Goal: Task Accomplishment & Management: Use online tool/utility

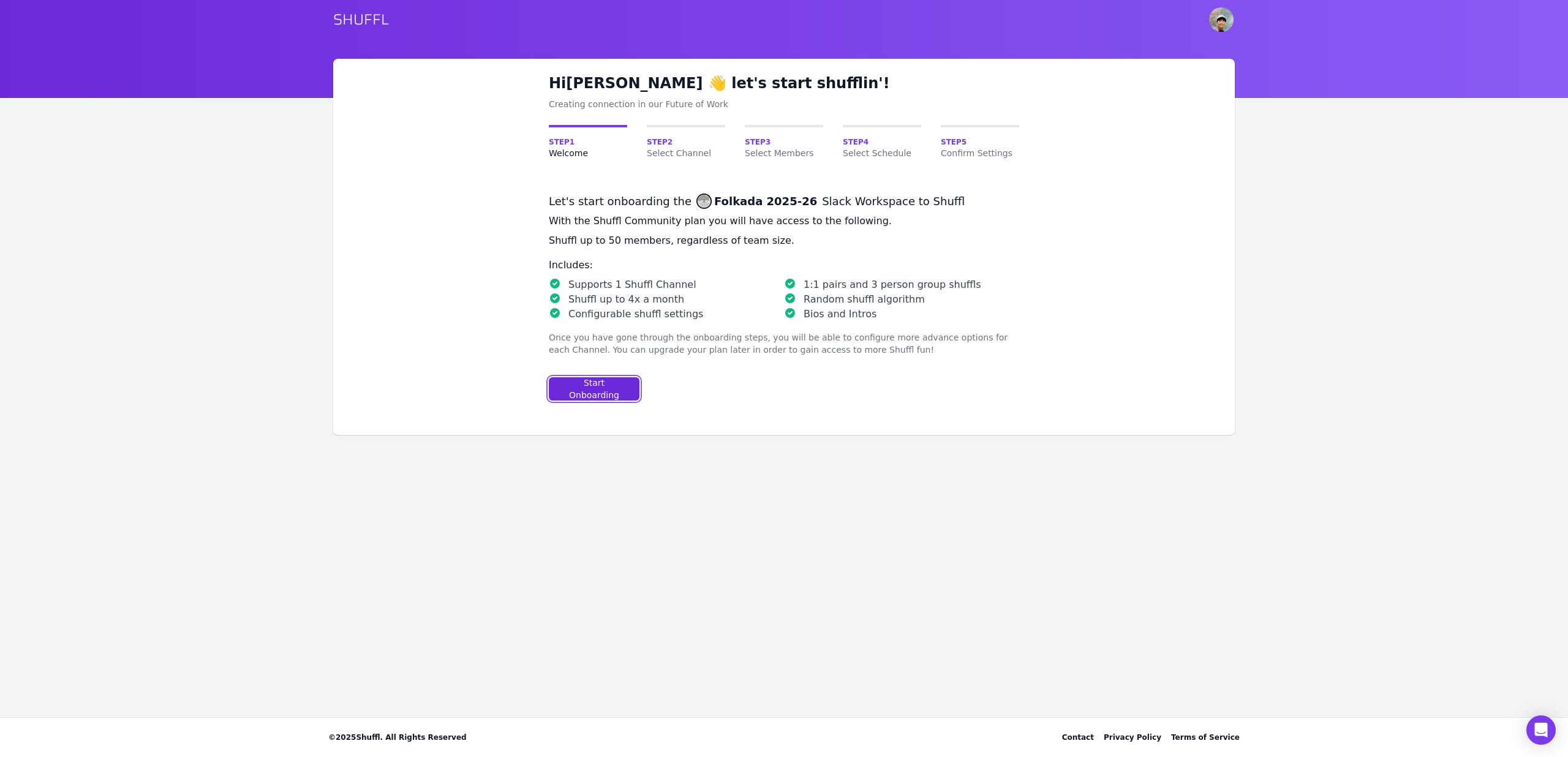
click at [592, 381] on div "Start Onboarding" at bounding box center [594, 389] width 70 height 24
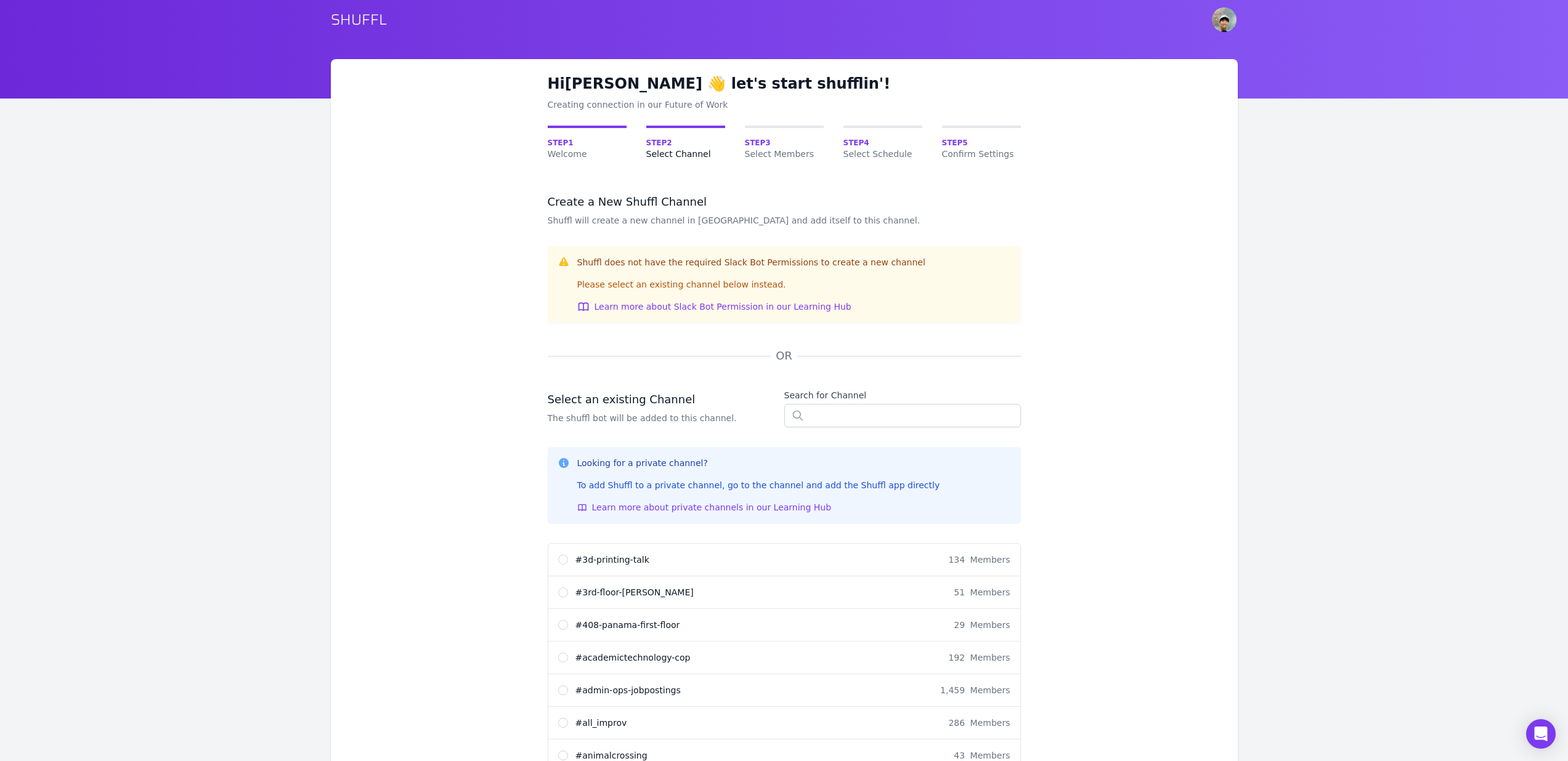
click at [857, 402] on div "Search for Channel" at bounding box center [902, 408] width 237 height 38
click at [857, 404] on input "text" at bounding box center [902, 415] width 237 height 24
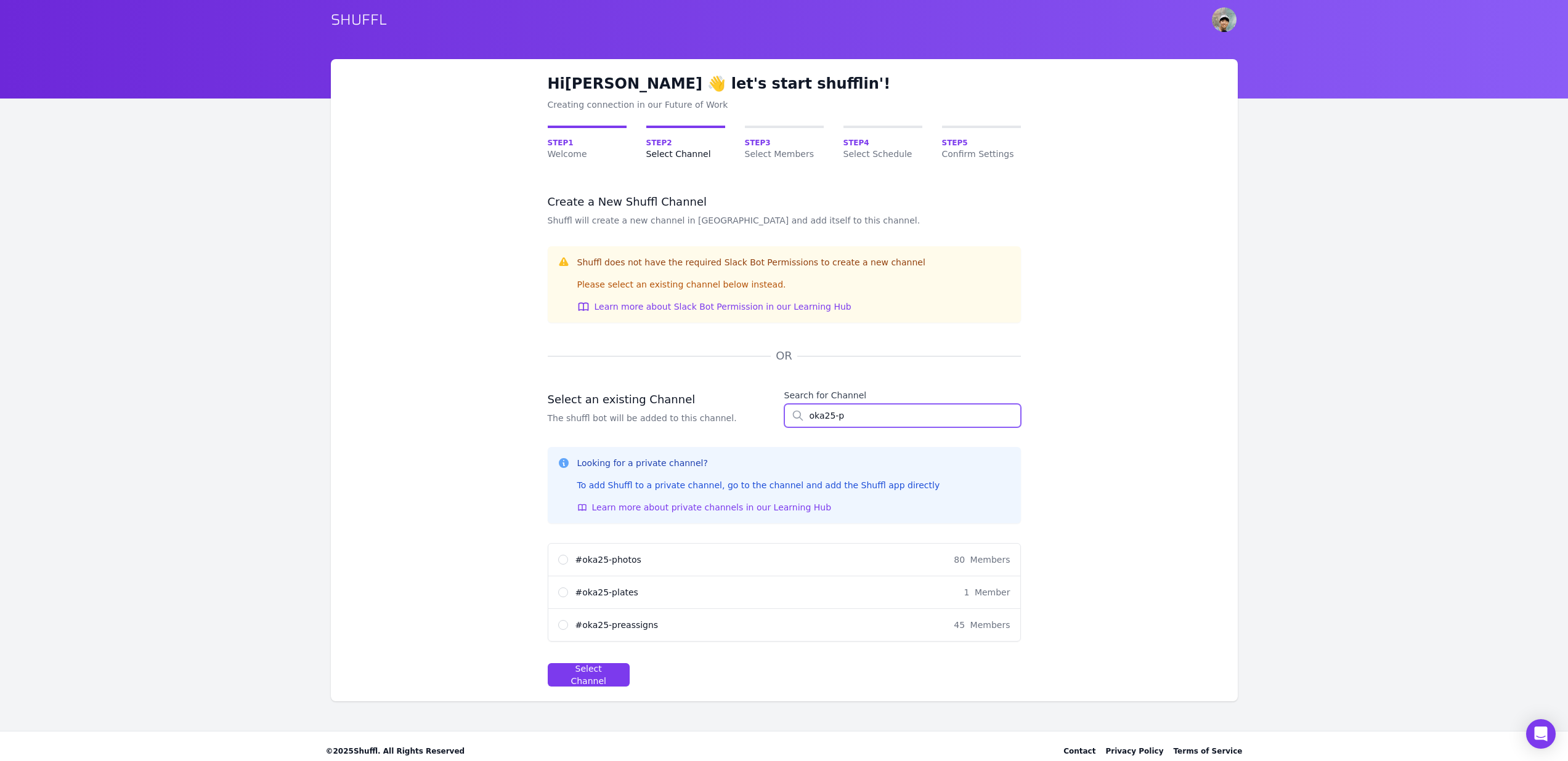
type input "oka25-p"
click at [613, 595] on span "# oka25-plates" at bounding box center [607, 592] width 63 height 12
click at [568, 595] on input "# oka25-plates 1 Member" at bounding box center [563, 592] width 10 height 10
radio input "true"
click at [613, 677] on div "Select Channel" at bounding box center [588, 675] width 61 height 24
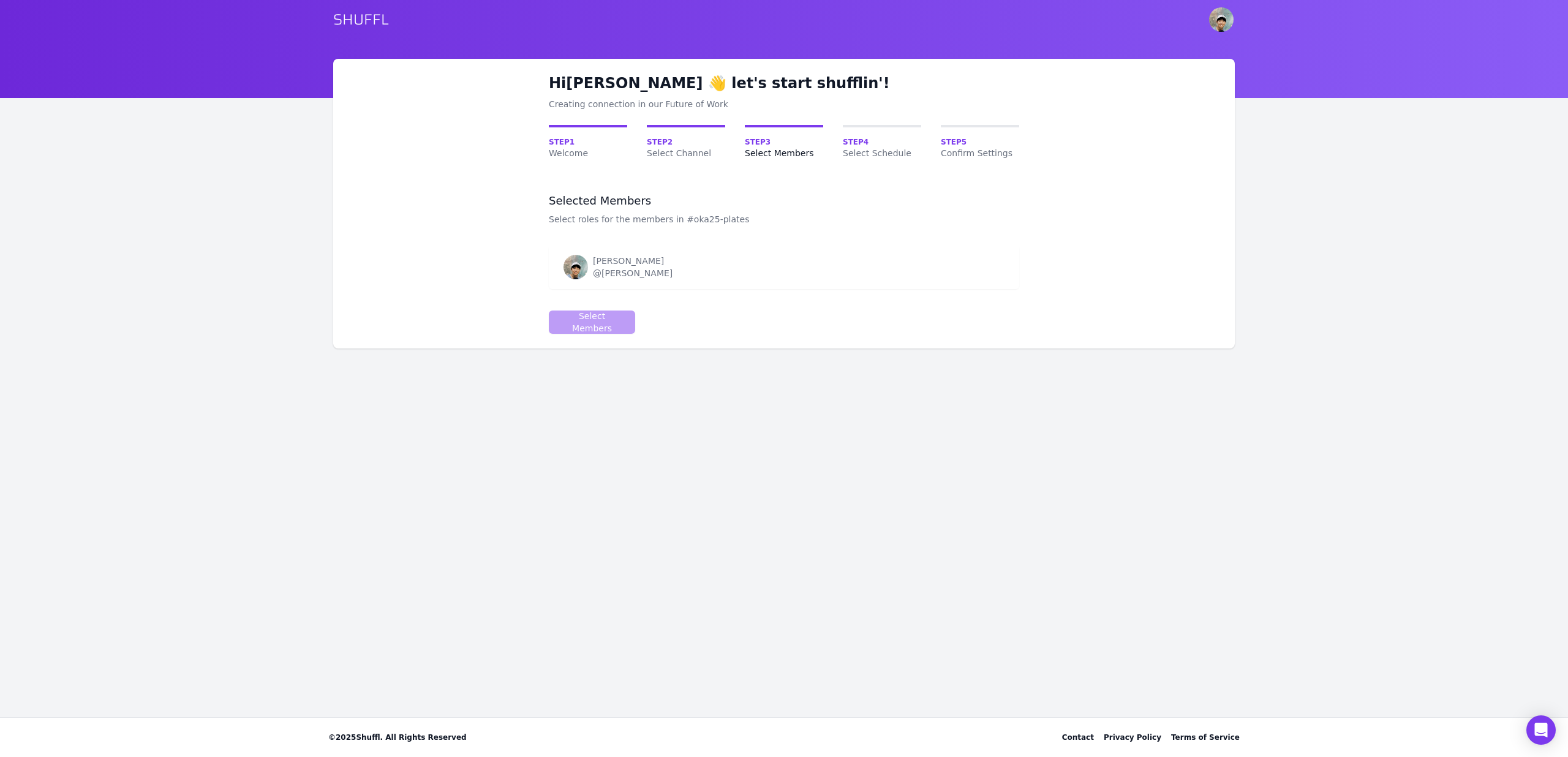
click at [587, 271] on div "Brian Lim @Brian Lim" at bounding box center [743, 267] width 359 height 24
click at [613, 268] on div "@Brian Lim" at bounding box center [633, 273] width 80 height 12
click at [688, 264] on div "Brian Lim @Brian Lim" at bounding box center [743, 267] width 359 height 24
drag, startPoint x: 627, startPoint y: 272, endPoint x: 623, endPoint y: 279, distance: 8.1
click at [627, 272] on div "@Brian Lim" at bounding box center [633, 273] width 80 height 12
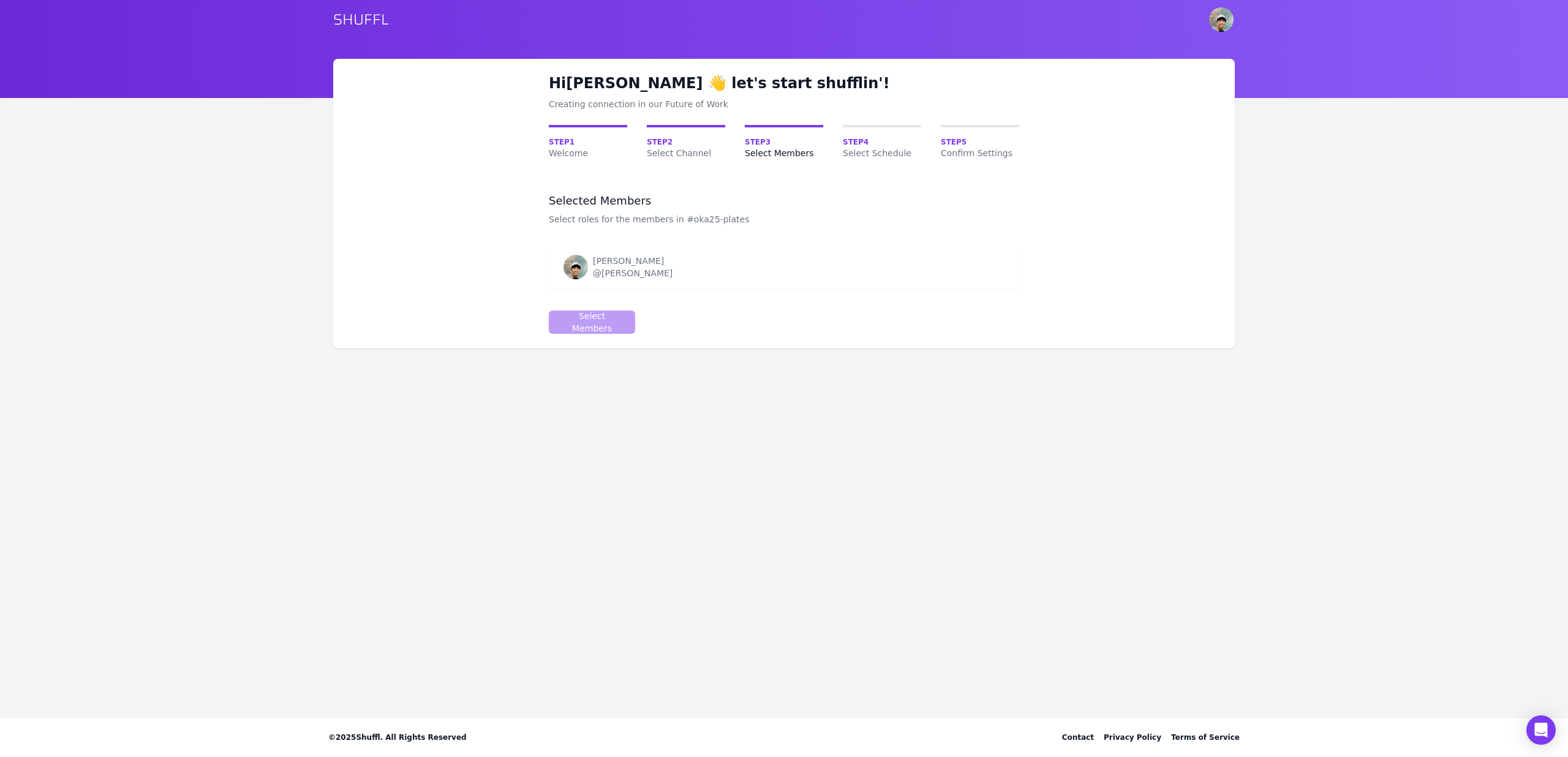
click at [596, 335] on div "Hi Brian 👋 let's start shufflin'! Creating connection in our Future of Work Ste…" at bounding box center [784, 204] width 902 height 290
drag, startPoint x: 583, startPoint y: 280, endPoint x: 581, endPoint y: 267, distance: 13.2
click at [581, 277] on td "Brian Lim @Brian Lim" at bounding box center [743, 267] width 388 height 44
click at [581, 267] on img at bounding box center [576, 267] width 24 height 24
click at [606, 262] on div "[PERSON_NAME]" at bounding box center [633, 260] width 80 height 12
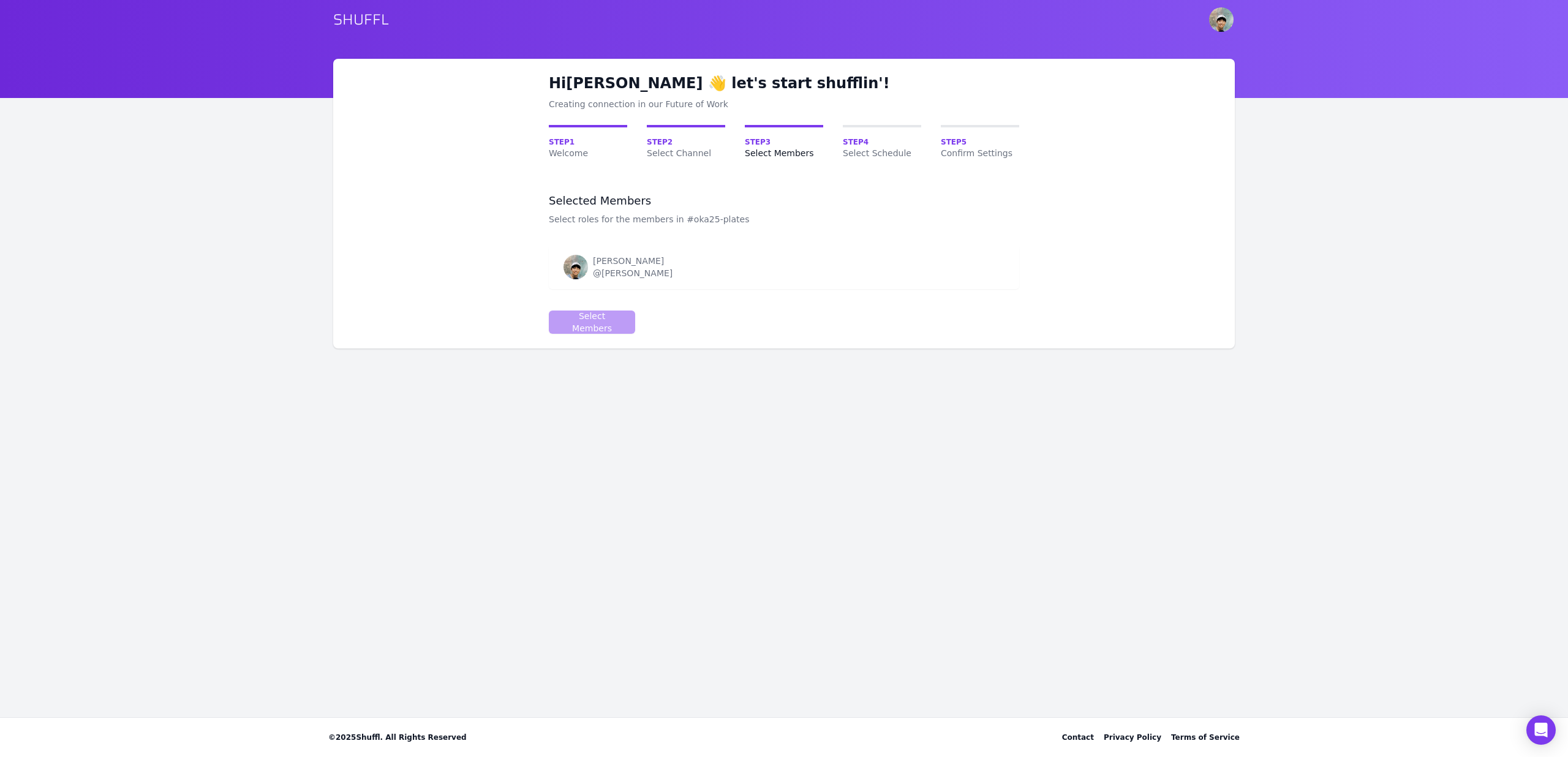
drag, startPoint x: 729, startPoint y: 263, endPoint x: 787, endPoint y: 263, distance: 58.0
click at [738, 263] on div "Brian Lim @Brian Lim" at bounding box center [743, 267] width 359 height 24
click at [1017, 267] on td at bounding box center [978, 267] width 82 height 44
click at [1013, 269] on td at bounding box center [978, 267] width 82 height 44
click at [871, 147] on span "Select Schedule" at bounding box center [882, 153] width 78 height 12
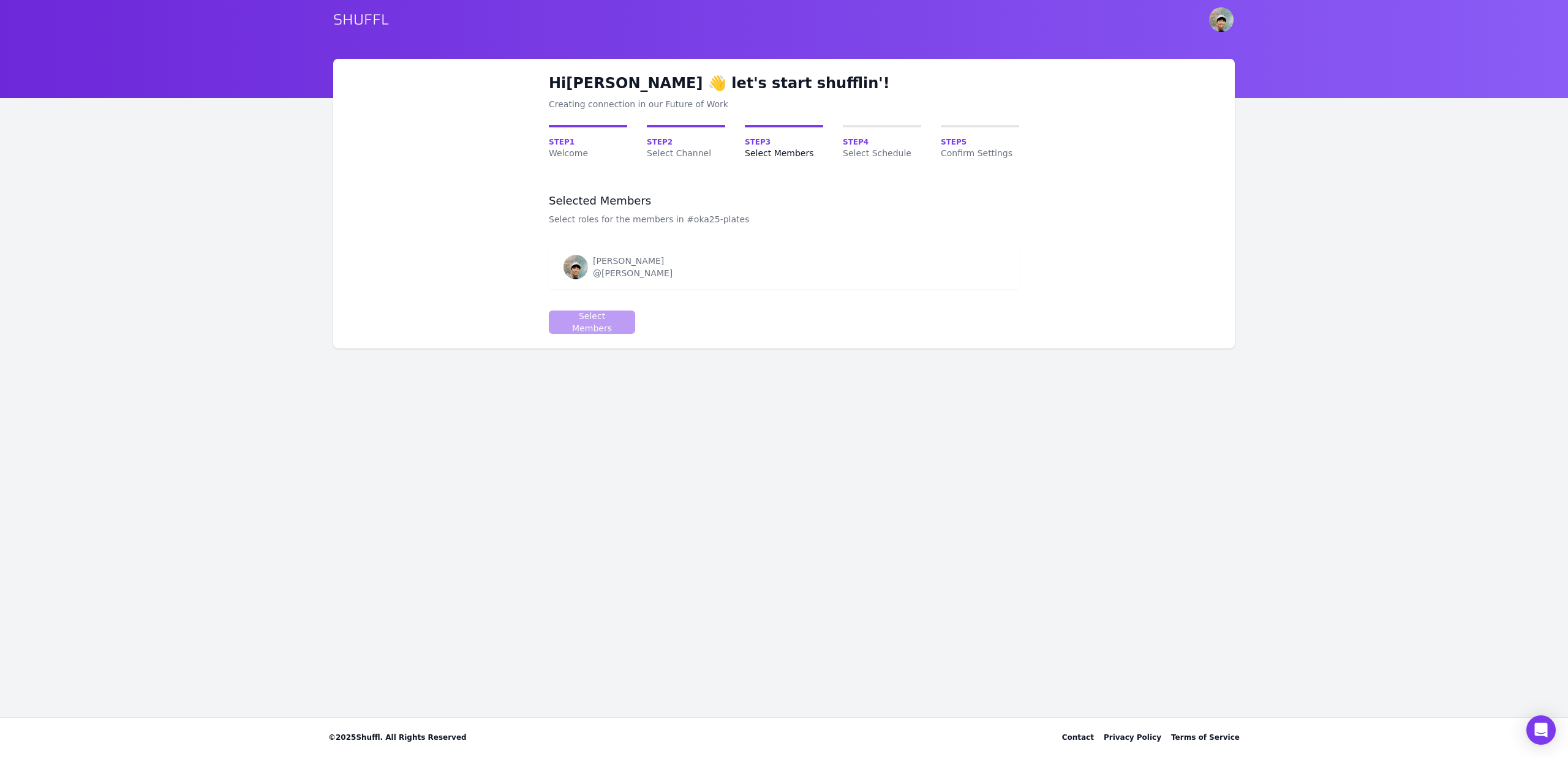
click at [740, 268] on div "Brian Lim @Brian Lim" at bounding box center [743, 267] width 359 height 24
click at [842, 268] on div "Brian Lim @Brian Lim" at bounding box center [743, 267] width 359 height 24
click at [853, 266] on div "Brian Lim @Brian Lim" at bounding box center [743, 267] width 359 height 24
click at [974, 151] on span "Confirm Settings" at bounding box center [980, 153] width 78 height 12
click at [911, 141] on span "Step 4" at bounding box center [882, 142] width 78 height 10
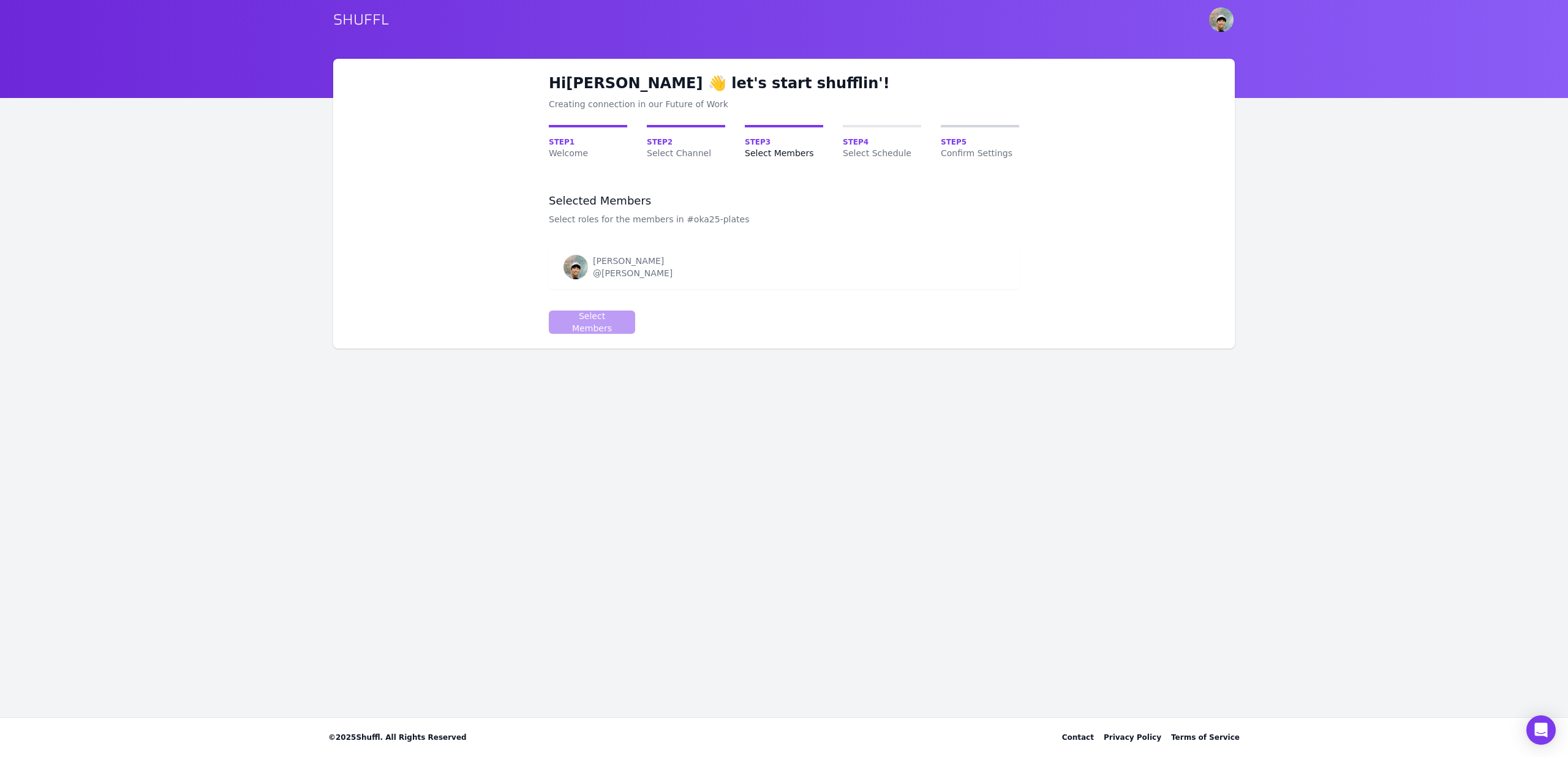
click at [986, 158] on span "Confirm Settings" at bounding box center [980, 153] width 78 height 12
click at [680, 147] on span "Select Channel" at bounding box center [686, 153] width 78 height 12
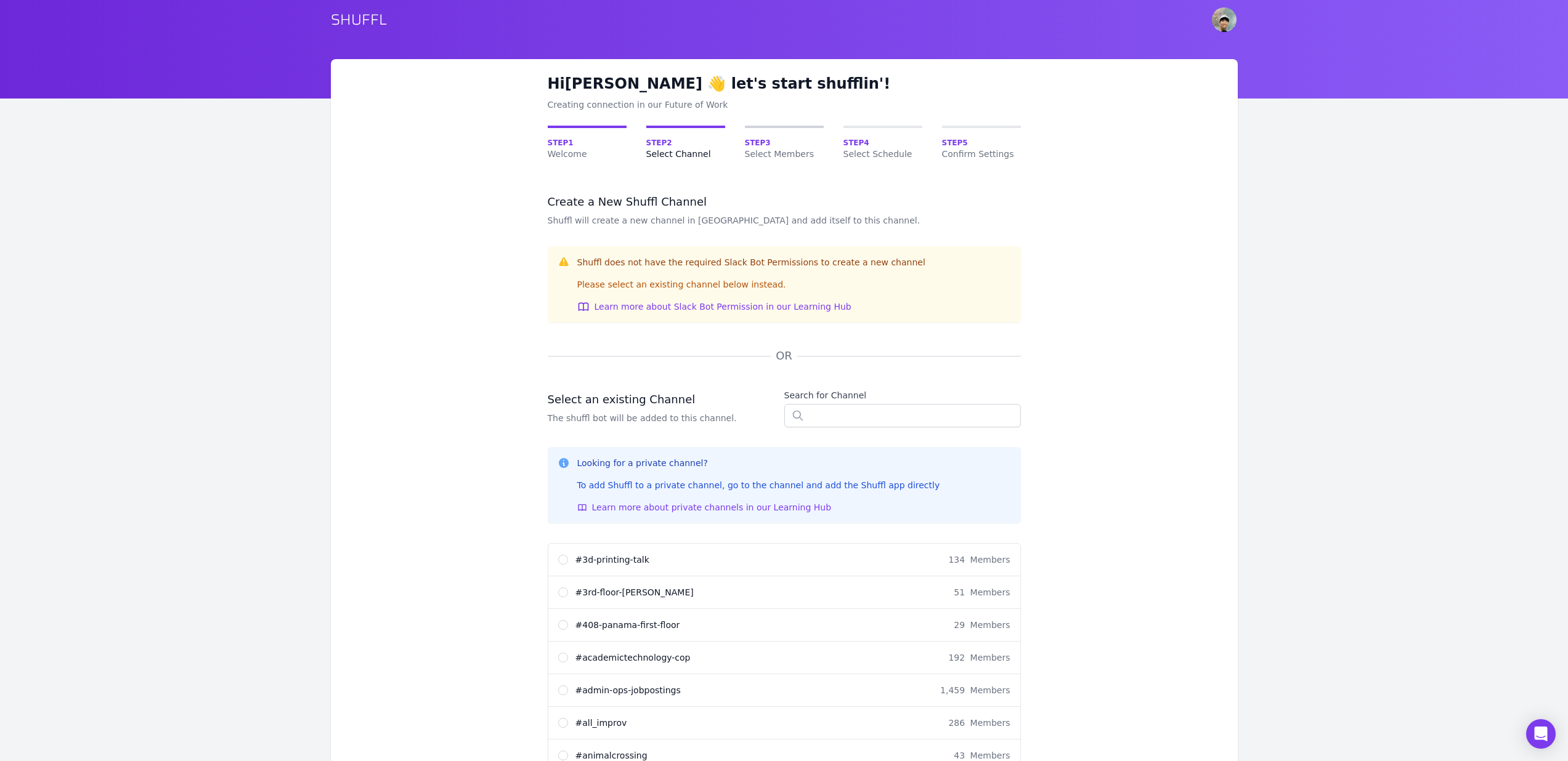
click at [769, 154] on span "Select Members" at bounding box center [784, 154] width 79 height 12
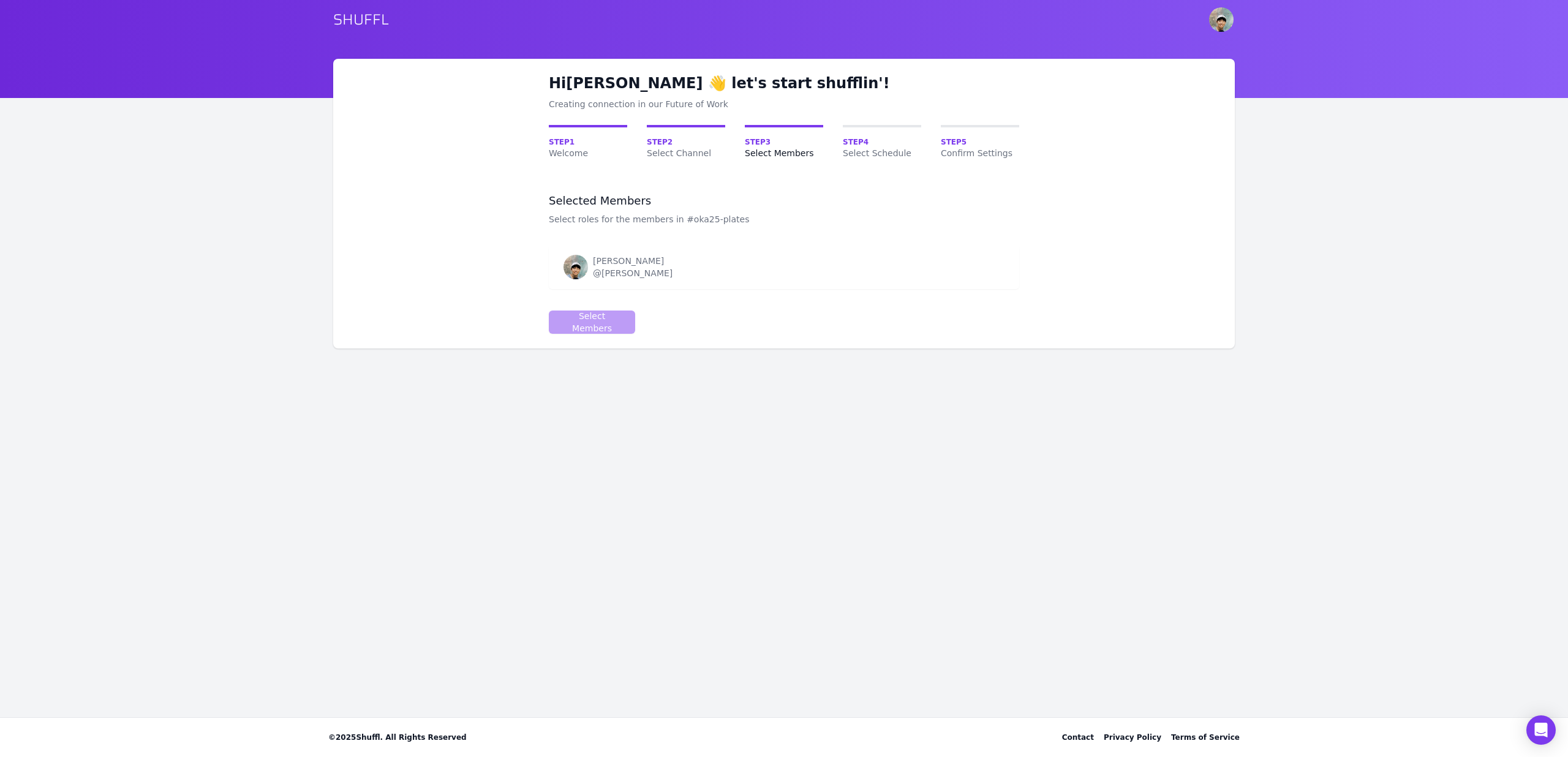
click at [618, 253] on td "Brian Lim @Brian Lim" at bounding box center [743, 267] width 388 height 44
click at [690, 135] on link "Step 2 Select Channel" at bounding box center [686, 142] width 78 height 34
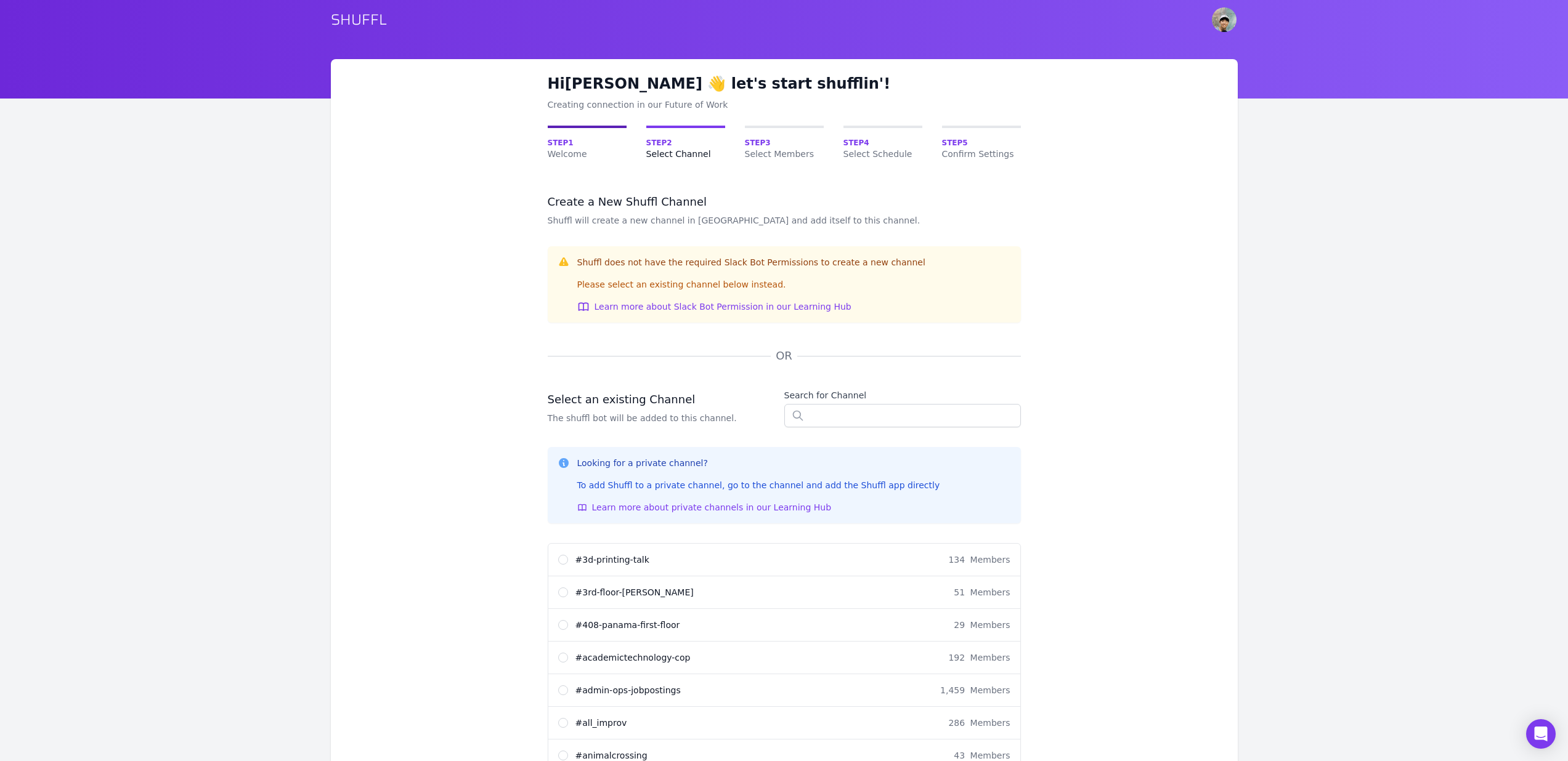
click at [574, 146] on span "Step 1" at bounding box center [587, 143] width 79 height 10
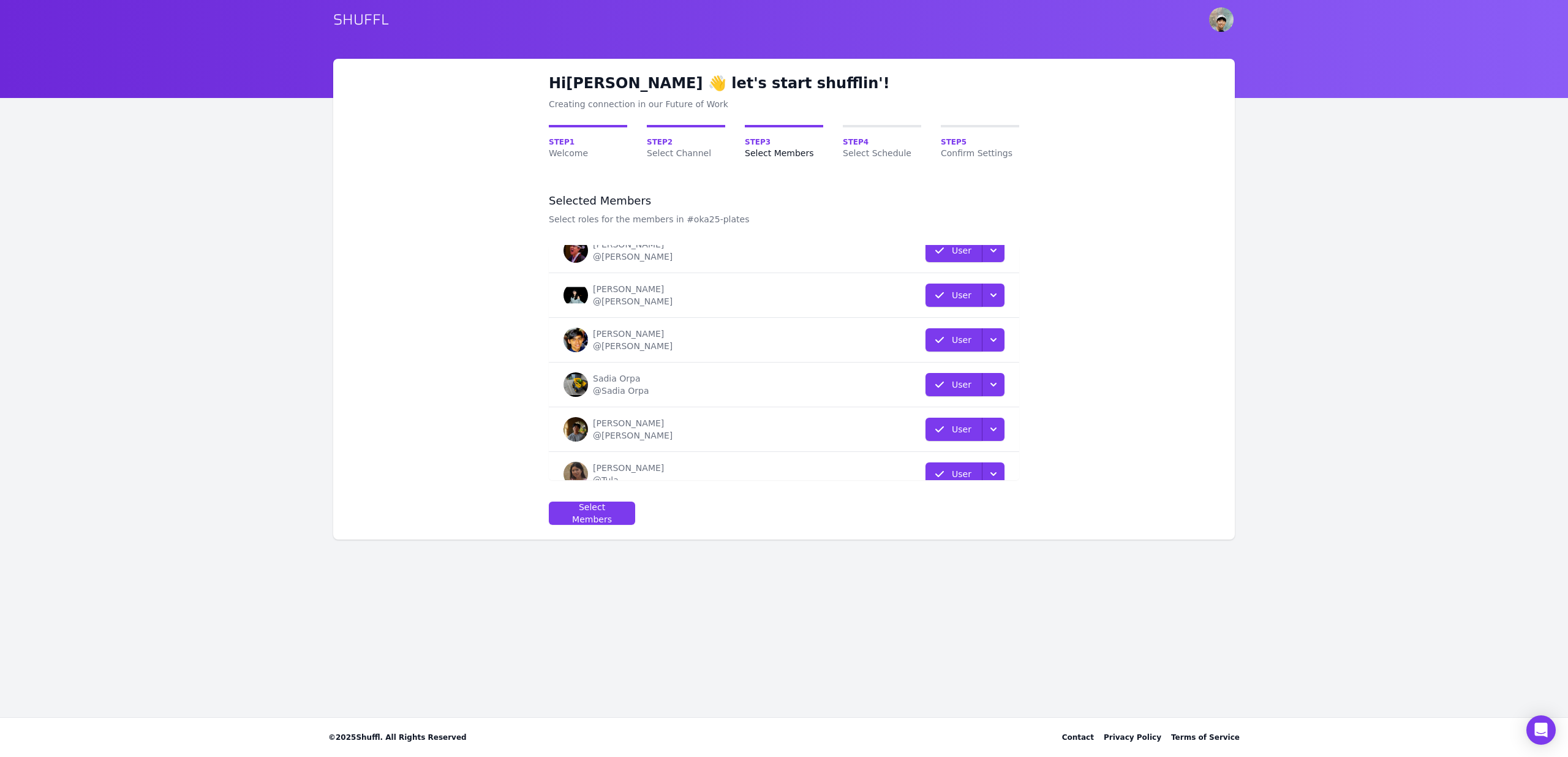
scroll to position [166, 0]
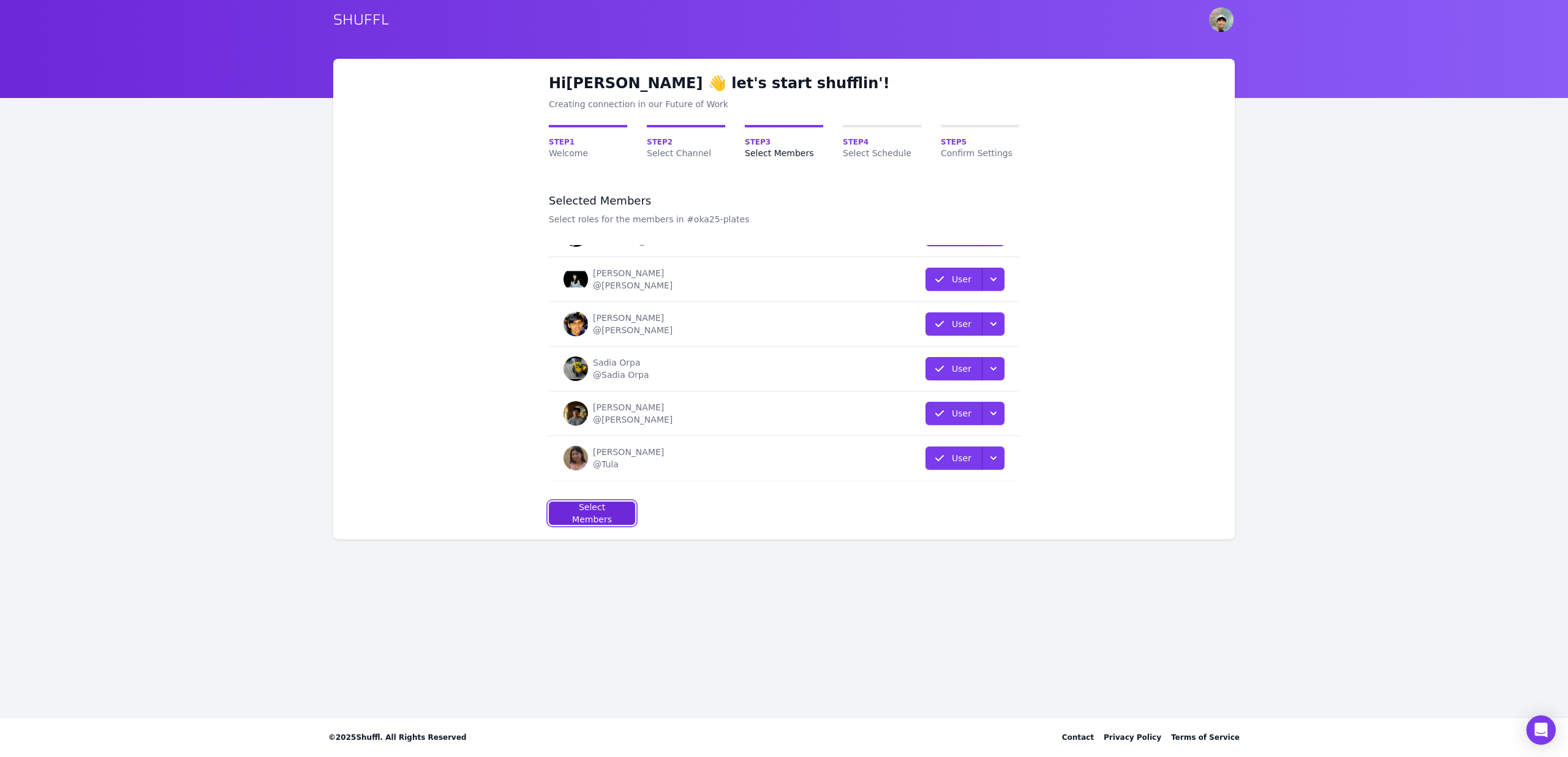
click at [569, 506] on div "Select Members" at bounding box center [592, 513] width 65 height 24
select select "10"
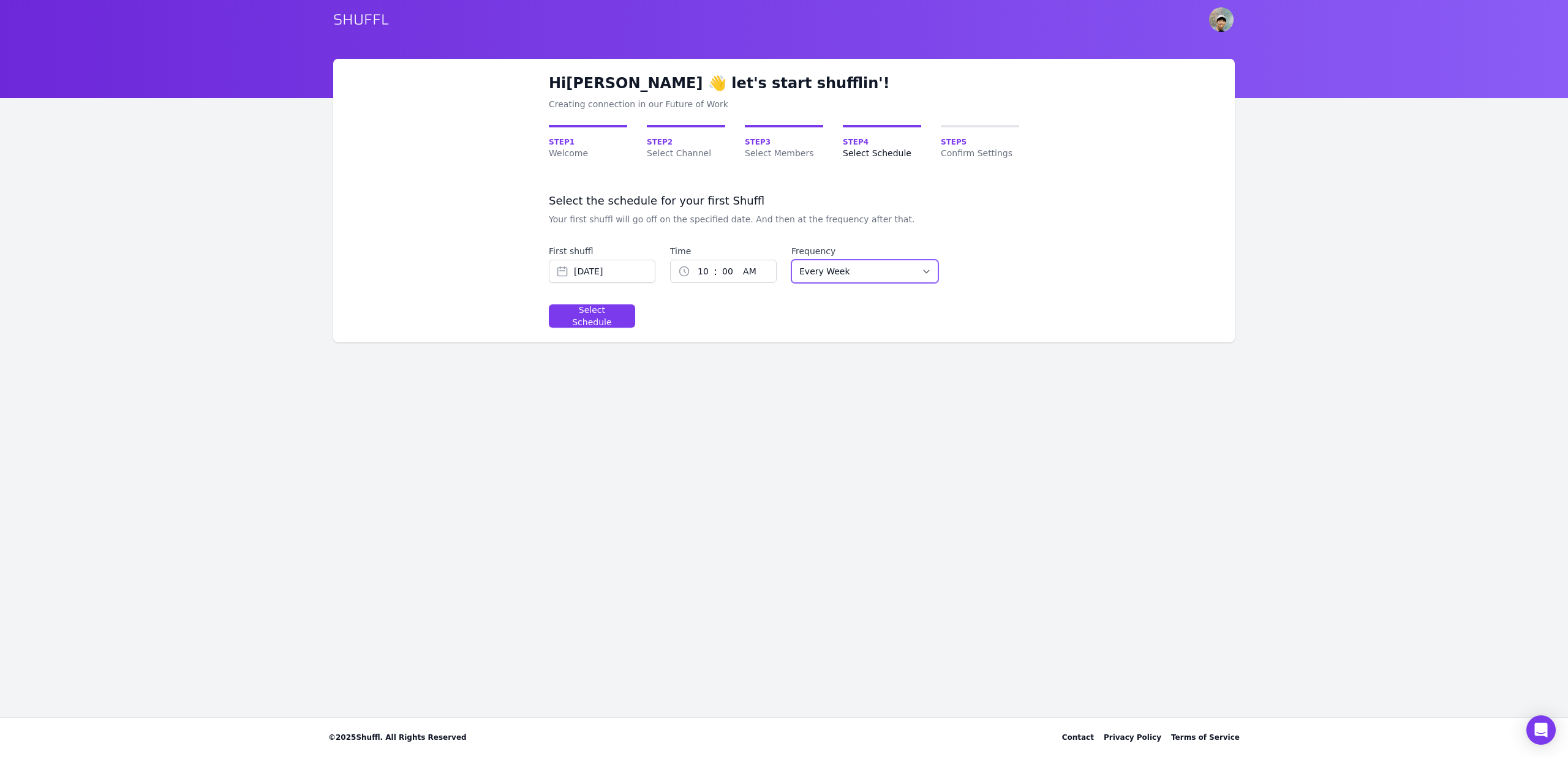
click at [828, 267] on select "Every Week Every Two Weeks Every Three Weeks Every Four Weeks Start Of Every Mo…" at bounding box center [864, 271] width 147 height 23
select select "EVERY_TWO_WEEKS"
click at [791, 259] on select "Every Week Every Two Weeks Every Three Weeks Every Four Weeks Start Of Every Mo…" at bounding box center [864, 271] width 147 height 23
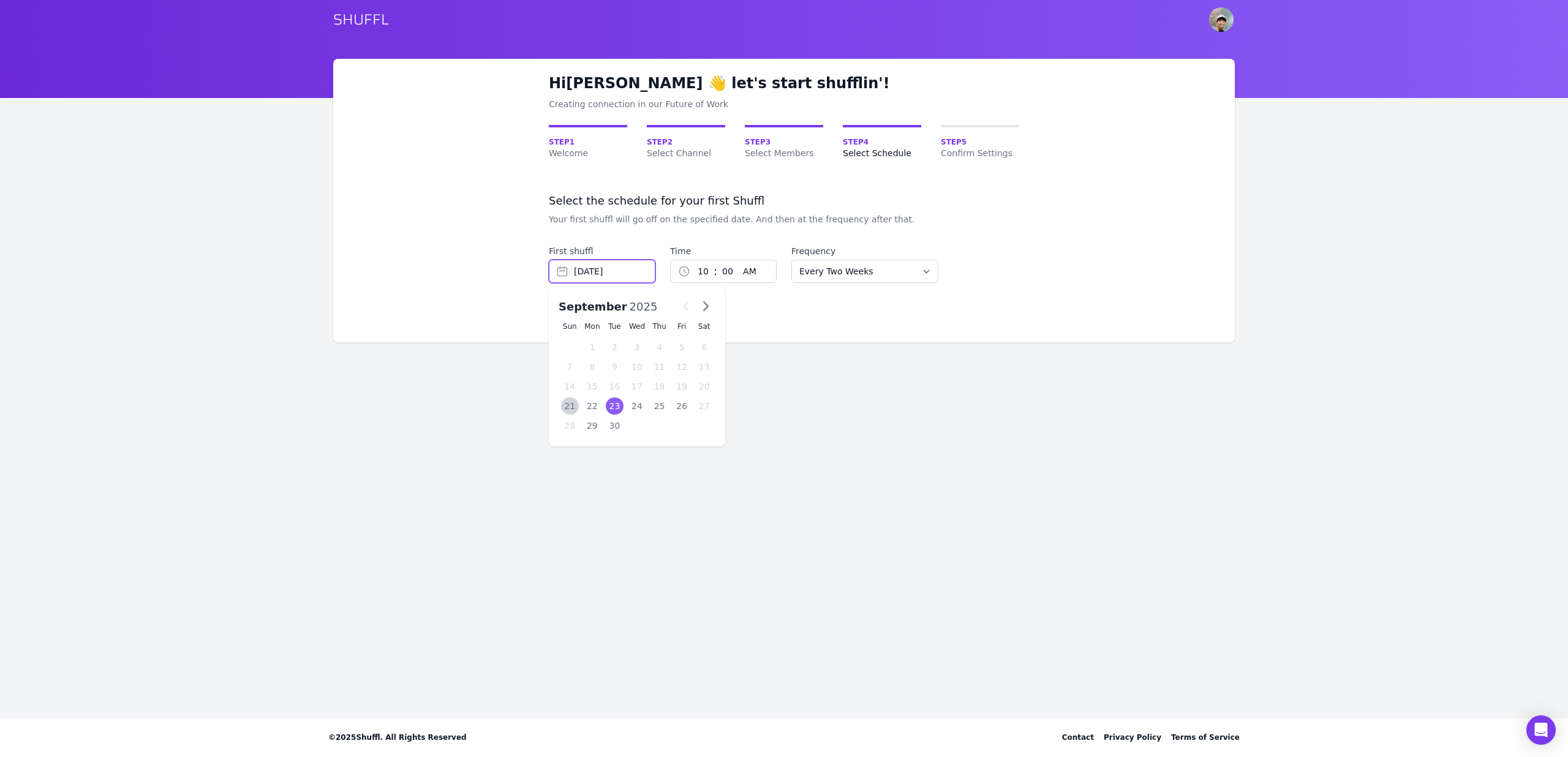
click at [629, 274] on input "Sep 23, 2025" at bounding box center [602, 271] width 107 height 23
click at [638, 397] on div "24" at bounding box center [637, 406] width 18 height 17
type input "Sep 24, 2025"
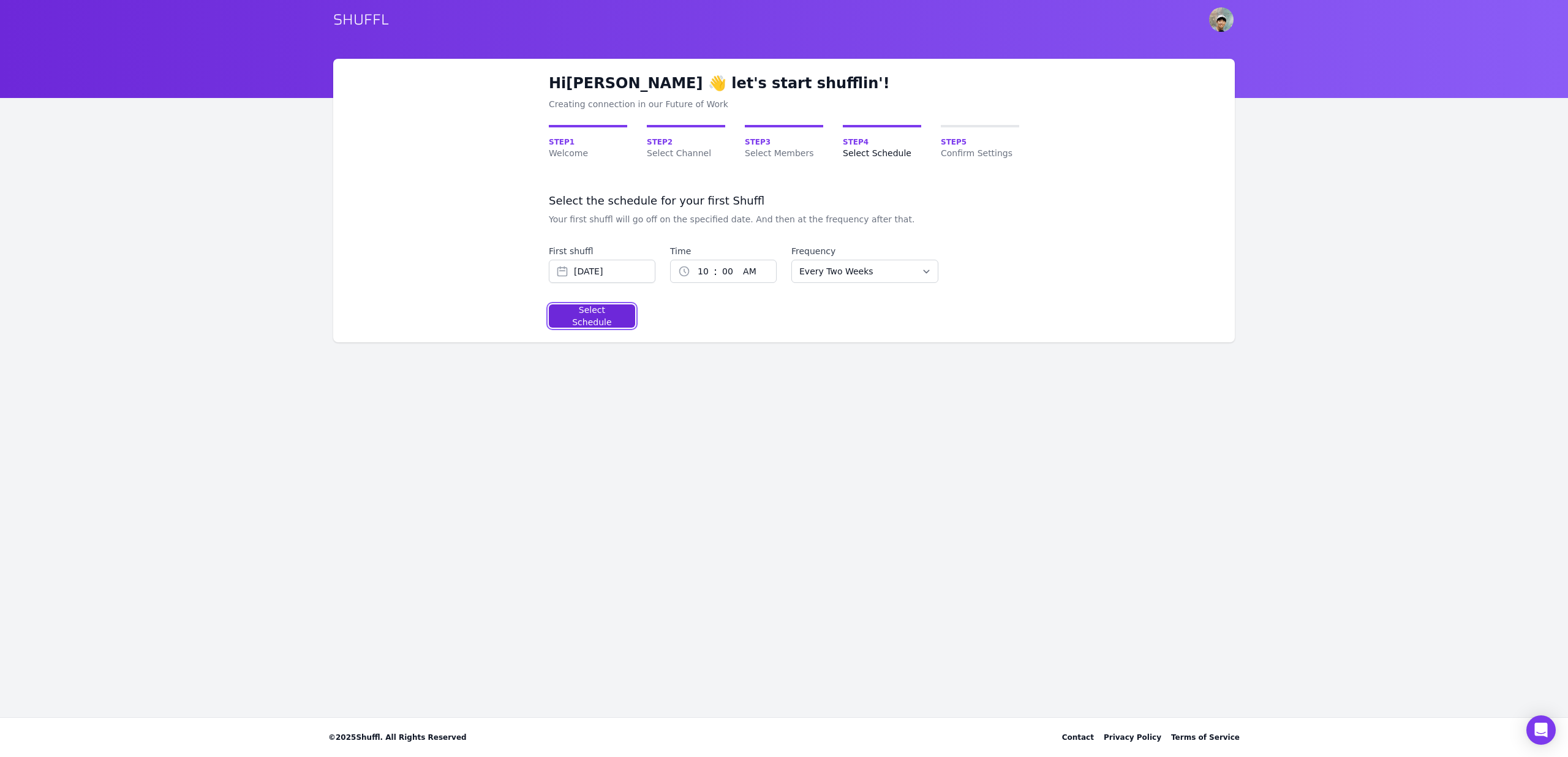
click at [615, 312] on div "Select Schedule" at bounding box center [592, 316] width 65 height 24
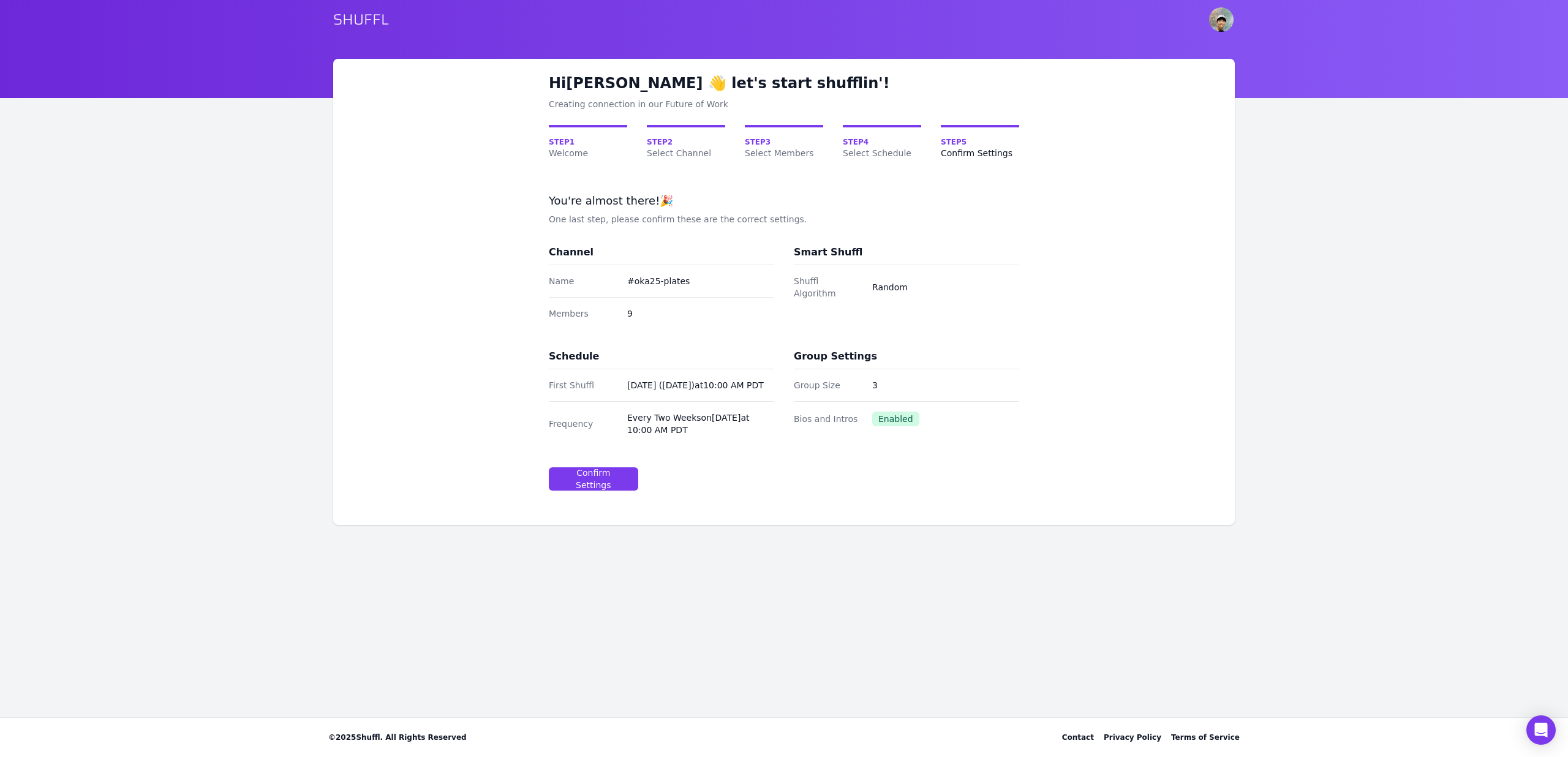
click at [820, 383] on dt "Group Size" at bounding box center [828, 385] width 69 height 12
click at [618, 485] on div "Confirm Settings" at bounding box center [594, 479] width 69 height 24
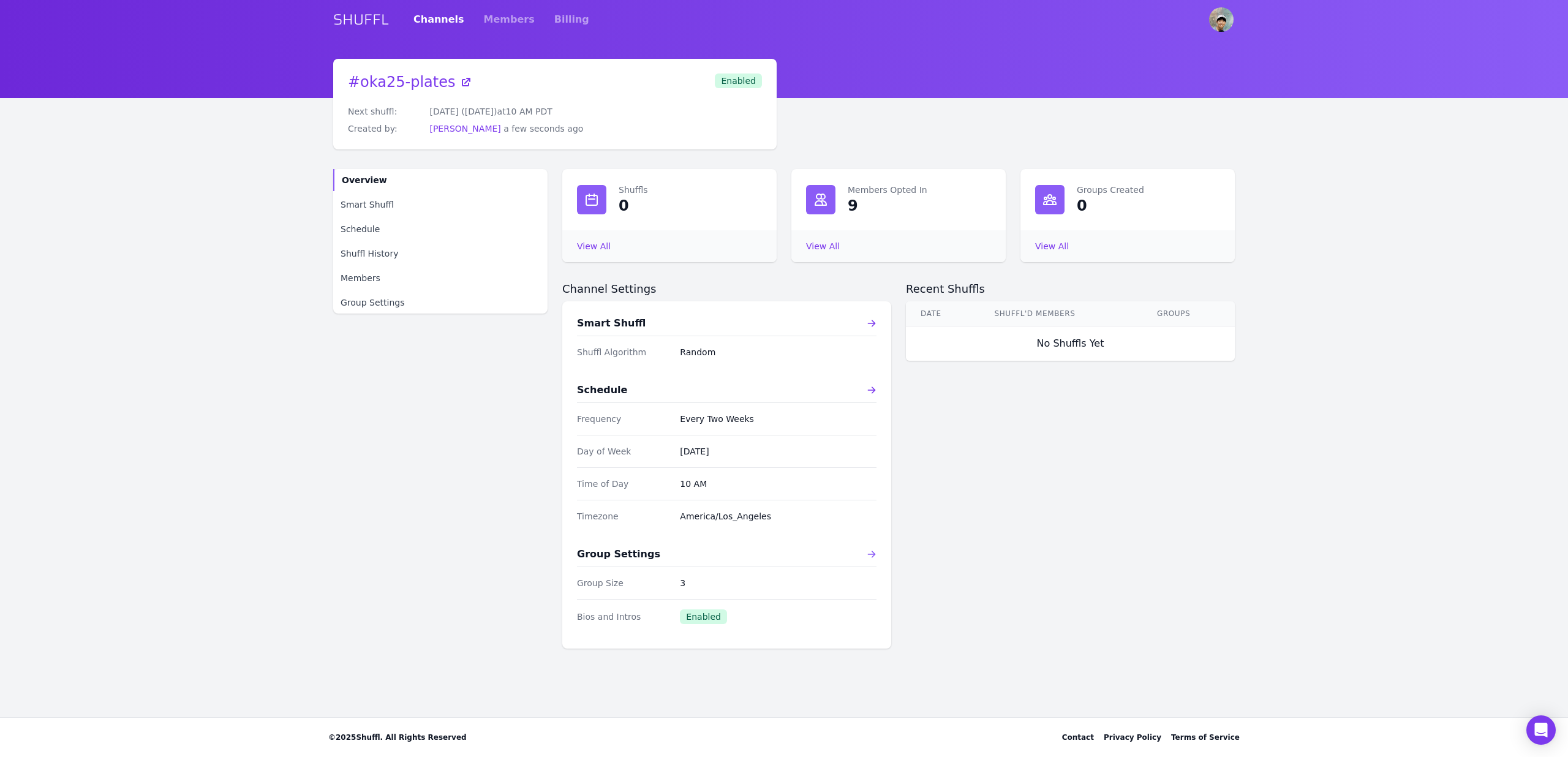
click at [874, 554] on icon at bounding box center [871, 554] width 8 height 6
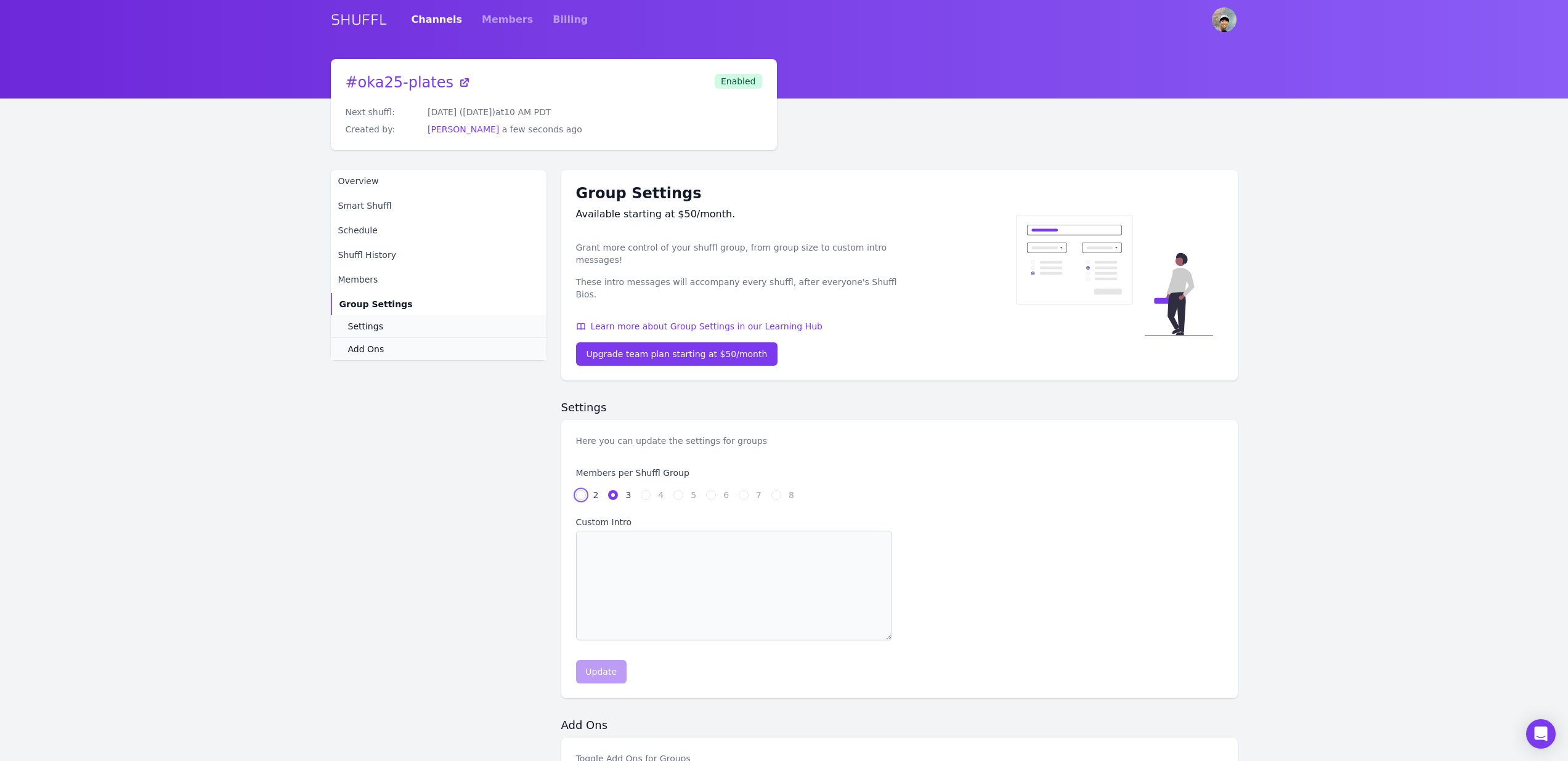
click at [579, 490] on input "2" at bounding box center [581, 495] width 10 height 10
radio input "true"
click at [607, 666] on div "Update" at bounding box center [601, 672] width 31 height 12
click at [390, 174] on link "Overview" at bounding box center [439, 181] width 216 height 22
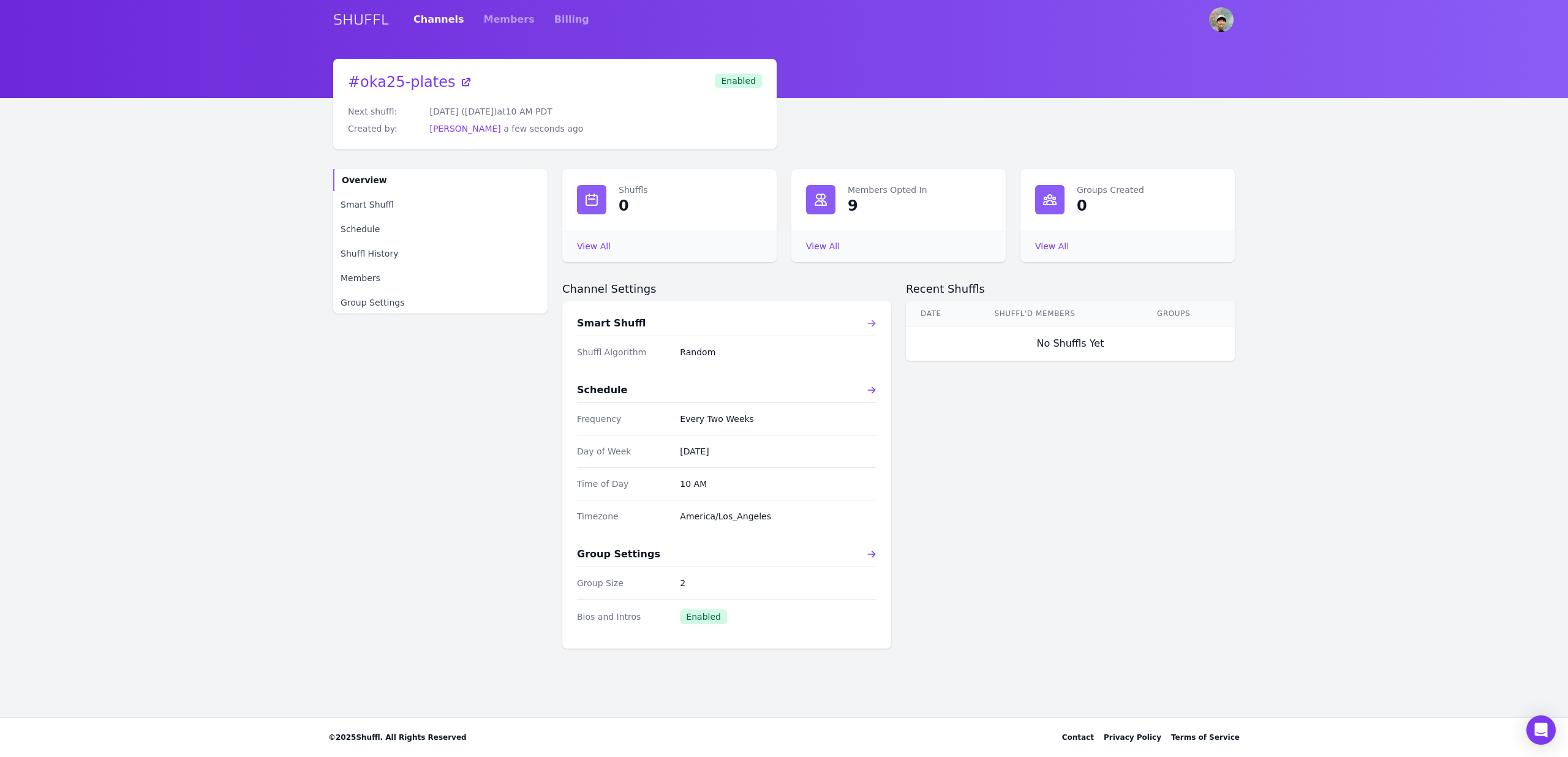
click at [875, 318] on icon at bounding box center [871, 323] width 10 height 10
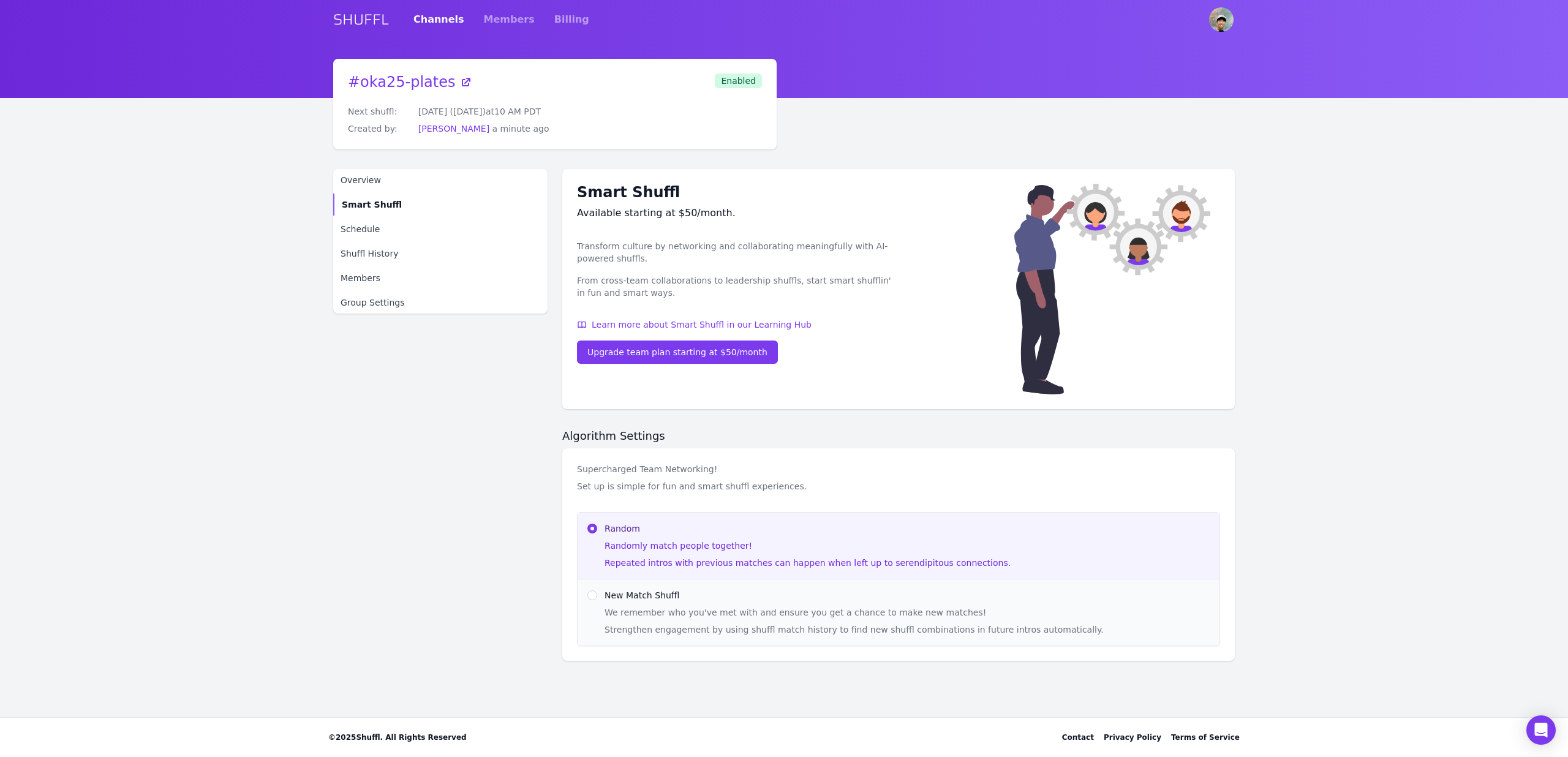
click at [642, 619] on div "We remember who you've met with and ensure you get a chance to make new matches…" at bounding box center [907, 621] width 605 height 29
